Goal: Task Accomplishment & Management: Manage account settings

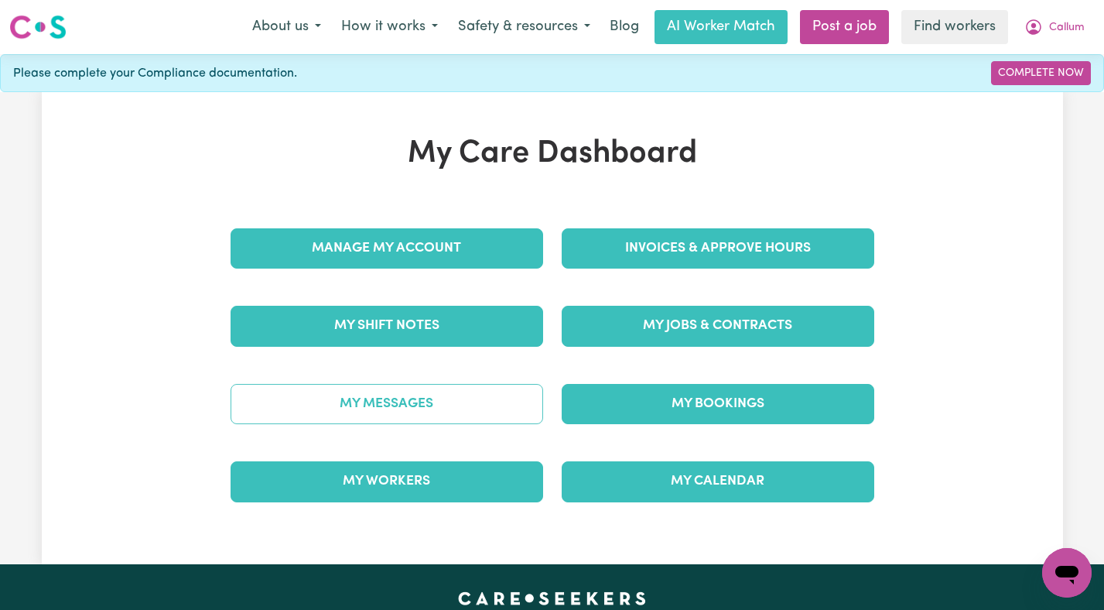
click at [411, 388] on link "My Messages" at bounding box center [387, 404] width 313 height 40
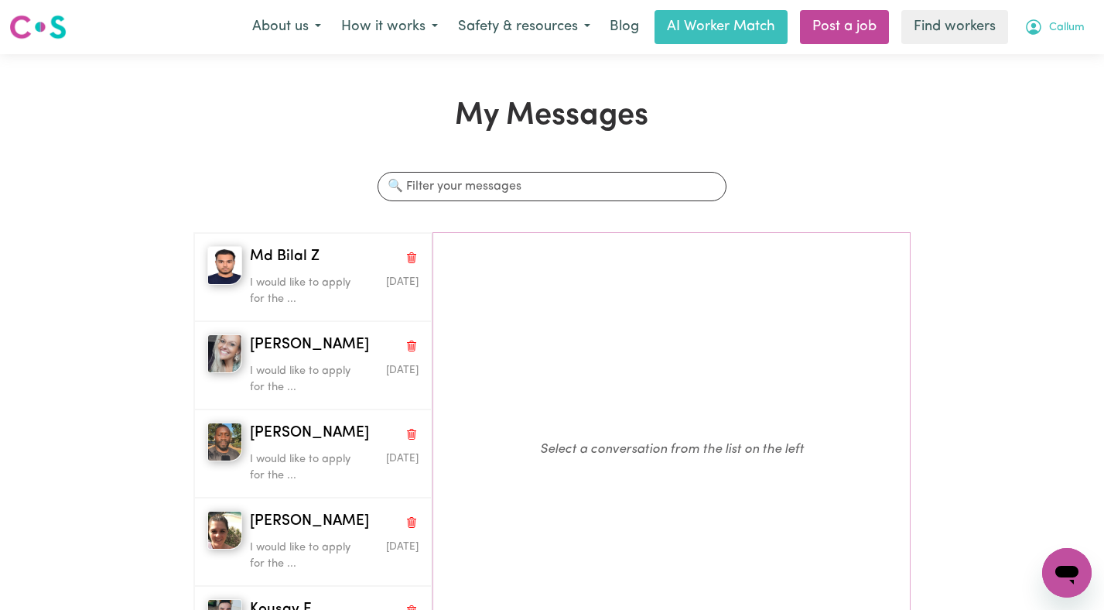
click at [1037, 34] on icon "My Account" at bounding box center [1034, 27] width 19 height 19
click at [1040, 77] on link "Logout" at bounding box center [1033, 88] width 122 height 29
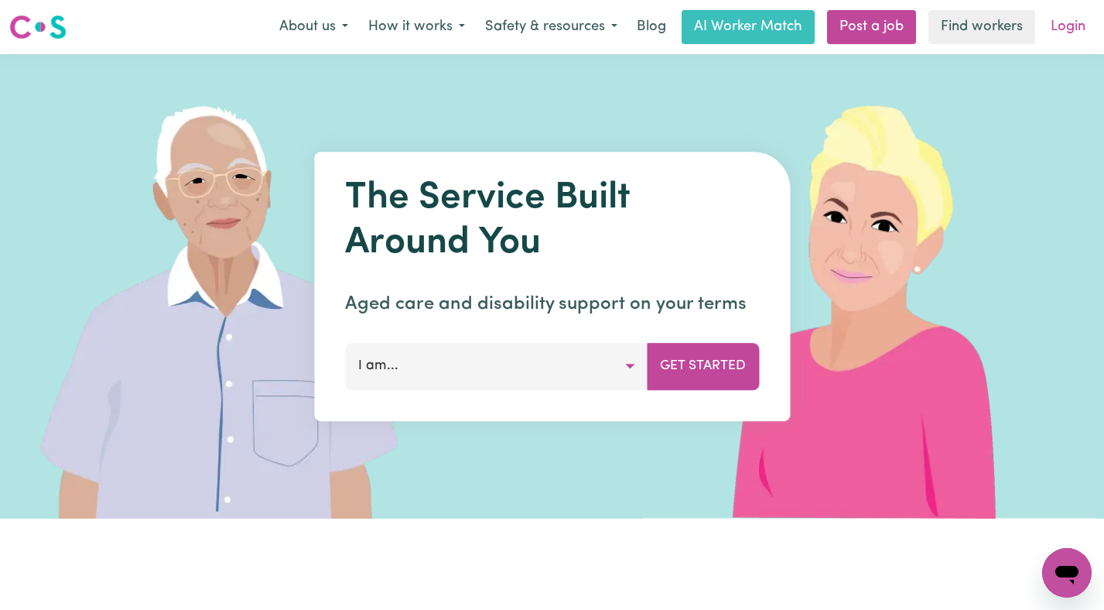
click at [1055, 29] on link "Login" at bounding box center [1068, 27] width 53 height 34
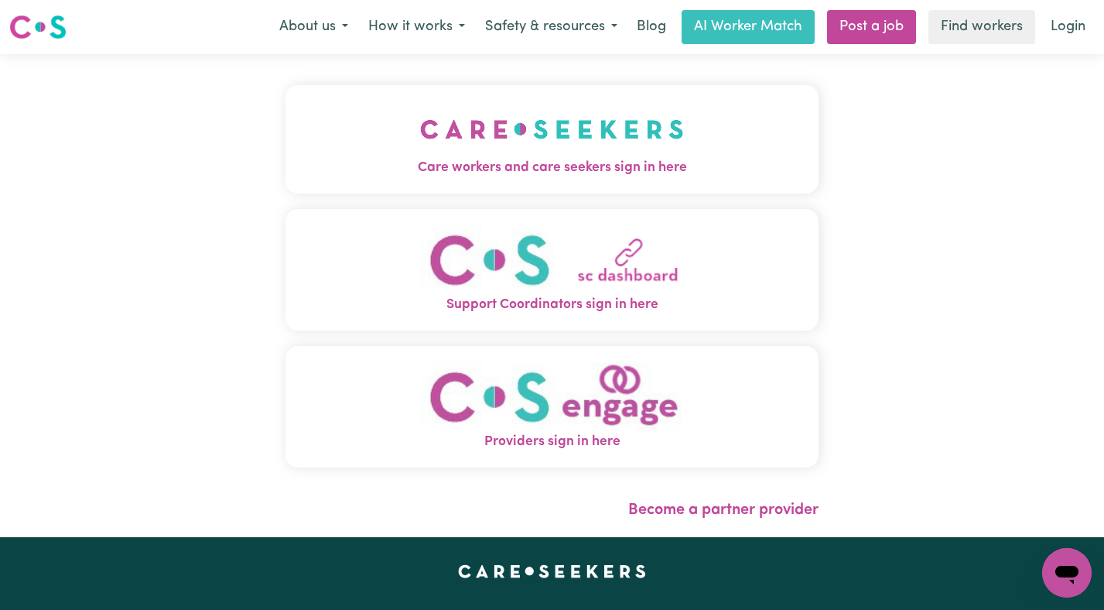
click at [466, 128] on img "Care workers and care seekers sign in here" at bounding box center [552, 129] width 264 height 57
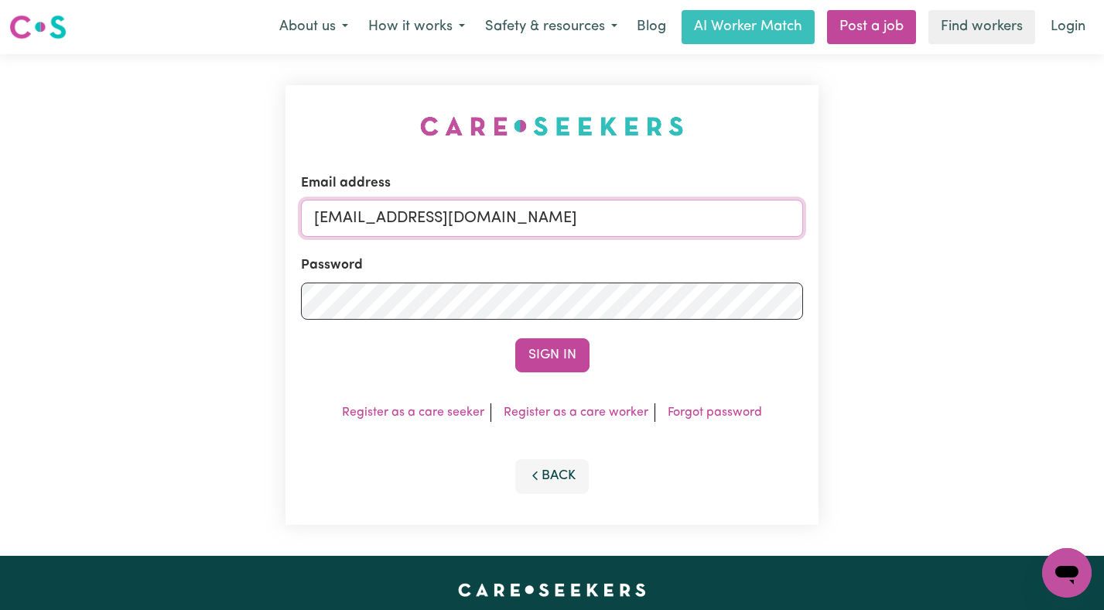
drag, startPoint x: 658, startPoint y: 223, endPoint x: 396, endPoint y: 221, distance: 261.6
click at [396, 221] on input "[EMAIL_ADDRESS][DOMAIN_NAME]" at bounding box center [552, 218] width 503 height 37
paste input "SuzanneSemaanCC"
type input "[EMAIL_ADDRESS][DOMAIN_NAME]"
click at [515, 338] on button "Sign In" at bounding box center [552, 355] width 74 height 34
